Goal: Use online tool/utility: Utilize a website feature to perform a specific function

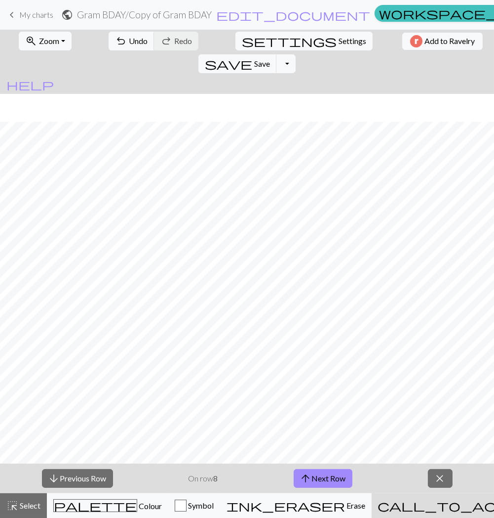
scroll to position [28, 0]
click at [351, 481] on button "arrow_upward Next Row" at bounding box center [323, 478] width 59 height 19
click at [327, 479] on button "arrow_upward Next Row" at bounding box center [323, 478] width 59 height 19
click at [329, 480] on button "arrow_upward Next Row" at bounding box center [324, 478] width 59 height 19
click at [318, 472] on button "arrow_upward Next Row" at bounding box center [324, 478] width 59 height 19
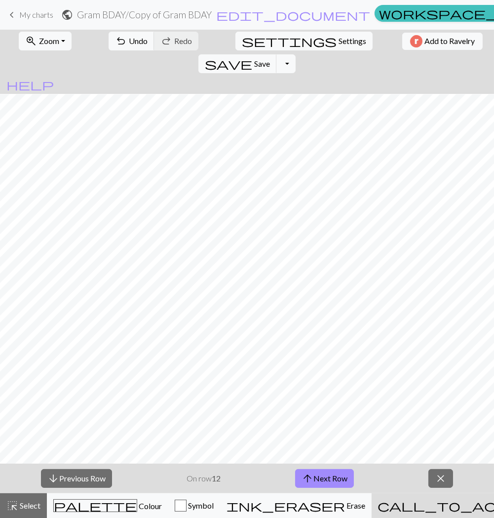
drag, startPoint x: 321, startPoint y: 477, endPoint x: 291, endPoint y: 477, distance: 29.6
click at [321, 477] on button "arrow_upward Next Row" at bounding box center [324, 478] width 59 height 19
click at [317, 475] on button "arrow_upward Next Row" at bounding box center [324, 478] width 59 height 19
click at [310, 480] on span "arrow_upward" at bounding box center [308, 478] width 12 height 14
click at [315, 478] on button "arrow_upward Next Row" at bounding box center [324, 478] width 59 height 19
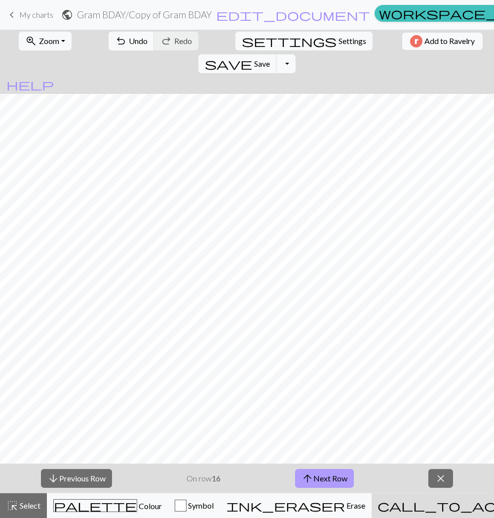
drag, startPoint x: 319, startPoint y: 476, endPoint x: 297, endPoint y: 476, distance: 21.2
click at [319, 476] on button "arrow_upward Next Row" at bounding box center [324, 478] width 59 height 19
click at [318, 481] on button "arrow_upward Next Row" at bounding box center [324, 478] width 59 height 19
click at [312, 474] on span "arrow_upward" at bounding box center [308, 478] width 12 height 14
click at [270, 59] on span "Save" at bounding box center [262, 63] width 16 height 9
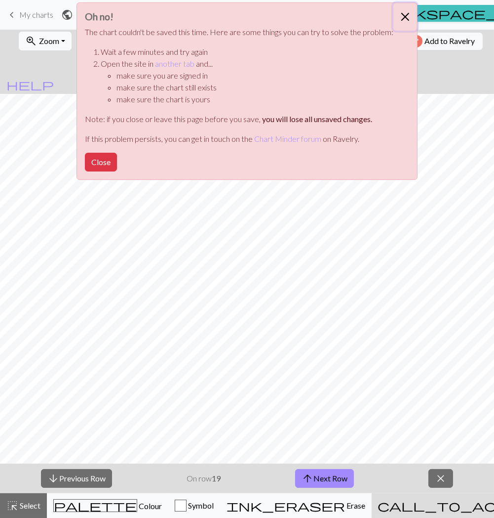
click at [397, 16] on button "Close" at bounding box center [406, 17] width 24 height 28
